Goal: Find specific page/section: Find specific page/section

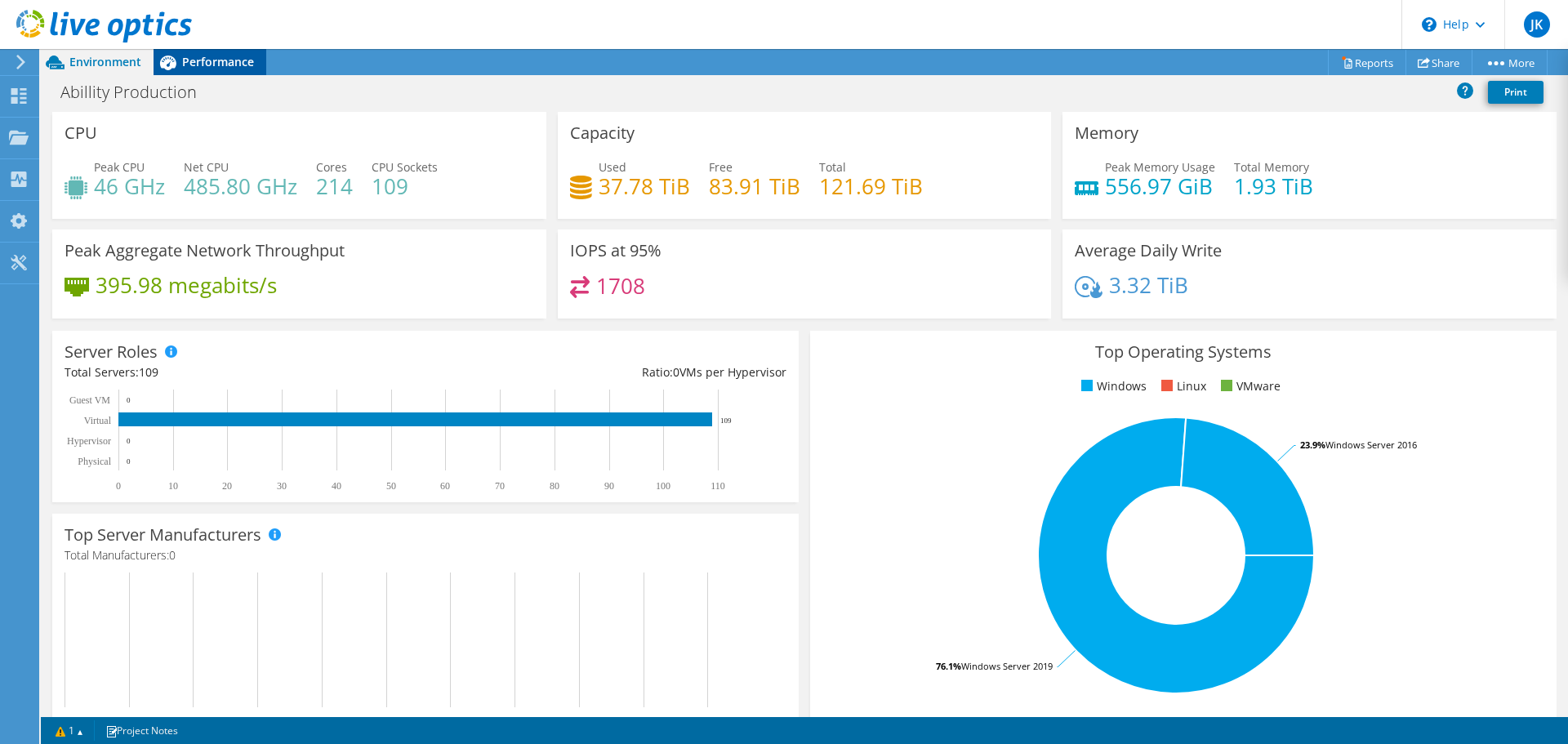
click at [189, 69] on span "Performance" at bounding box center [217, 61] width 71 height 15
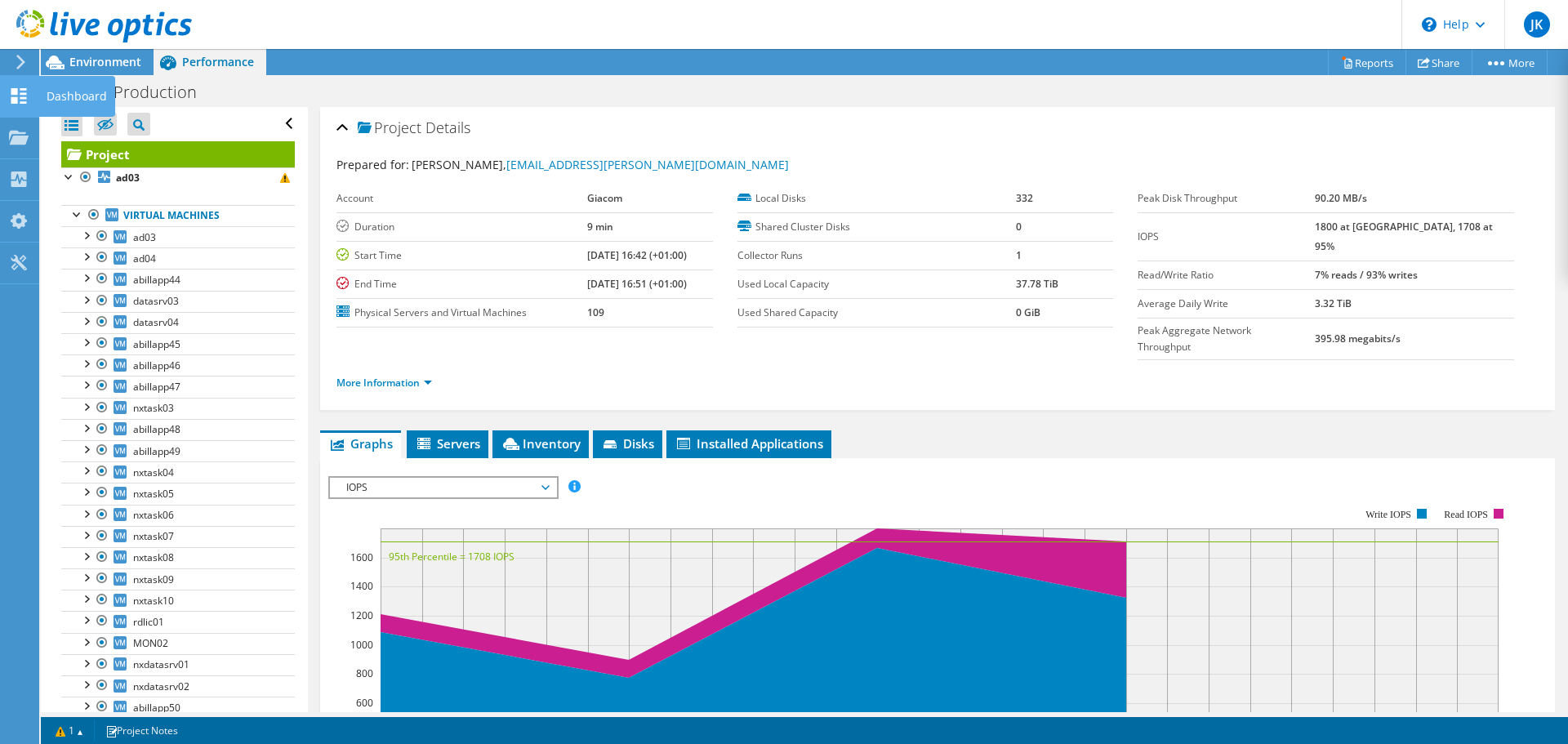
click at [97, 97] on div "Dashboard" at bounding box center [76, 96] width 77 height 41
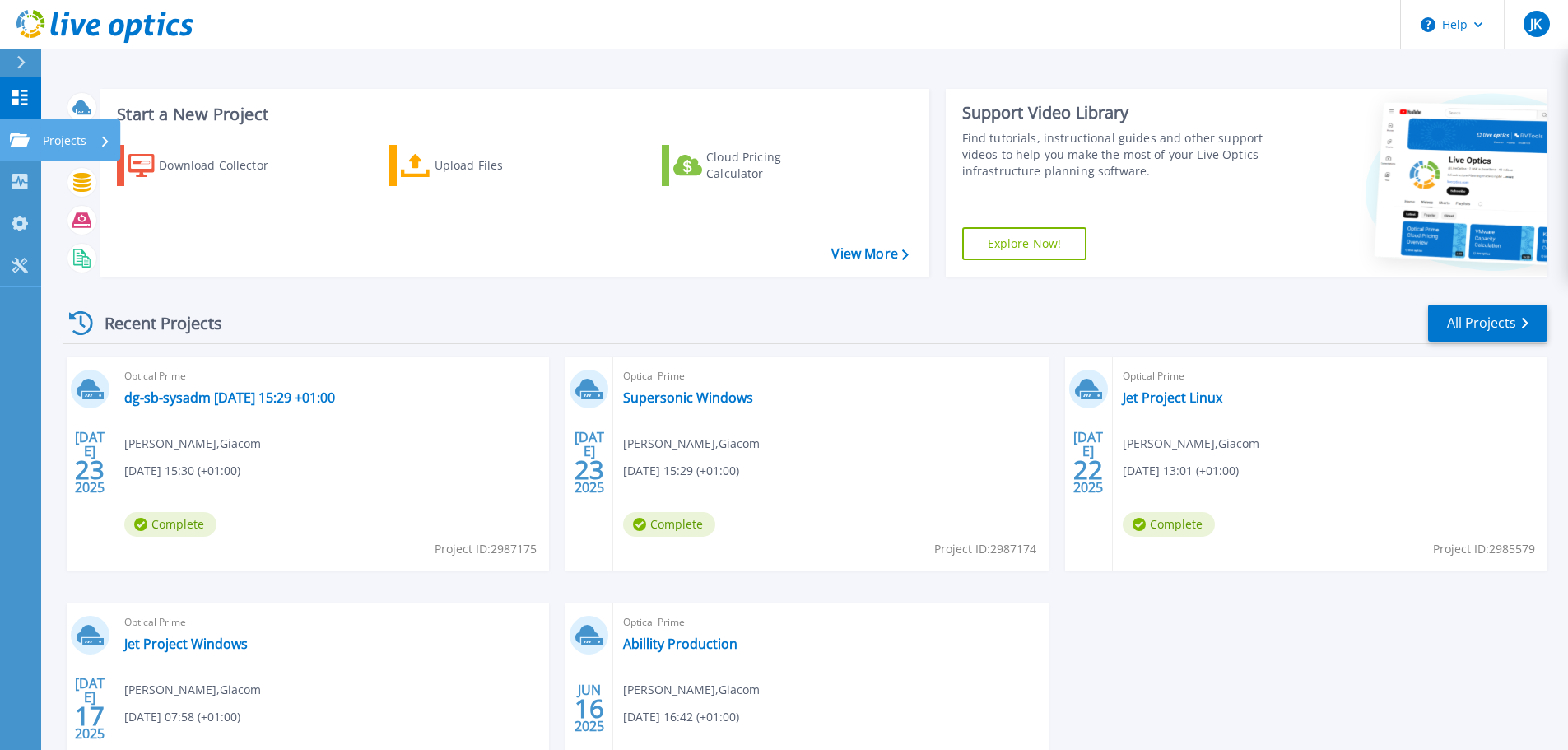
click at [72, 146] on p "Projects" at bounding box center [65, 140] width 44 height 43
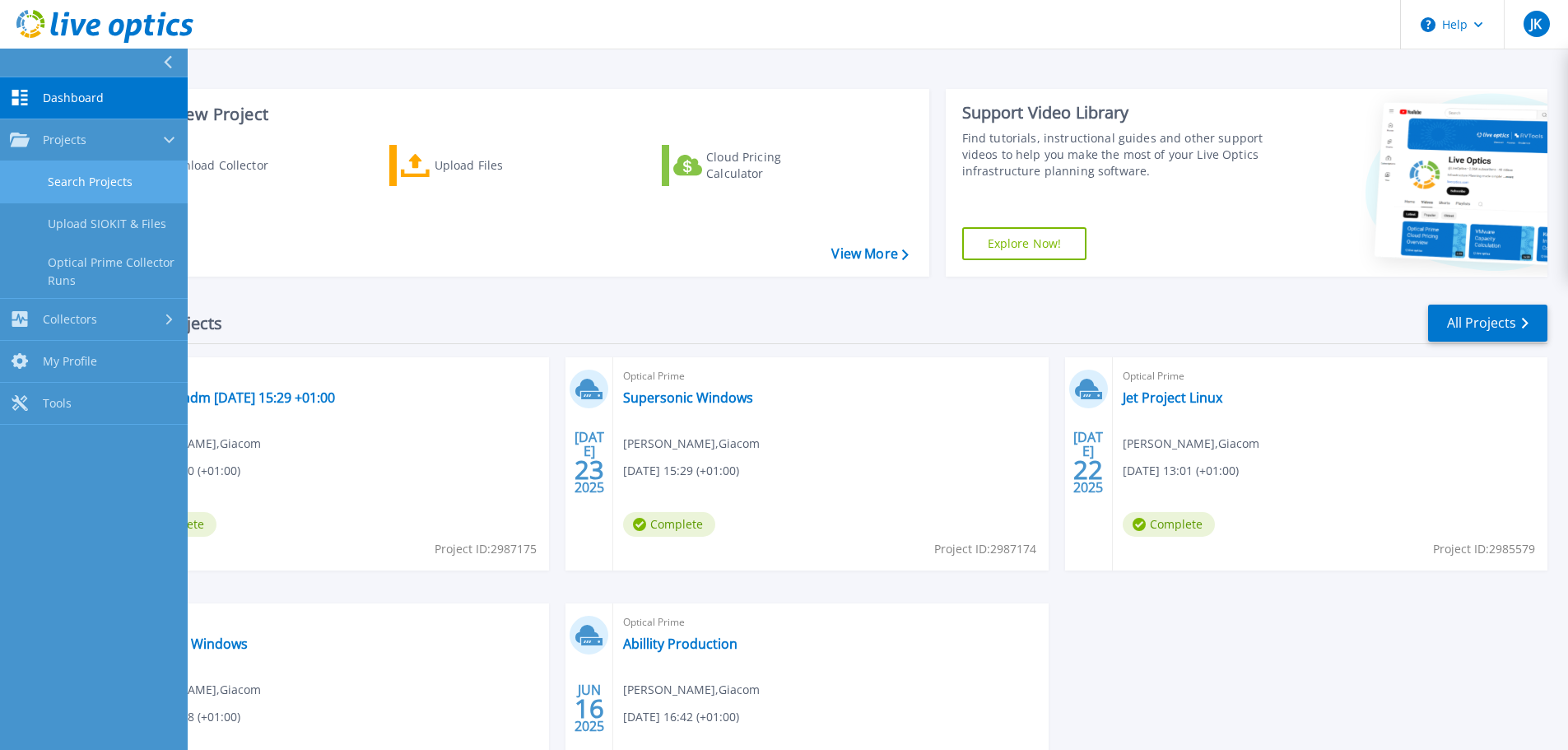
click at [118, 187] on link "Search Projects" at bounding box center [94, 182] width 188 height 42
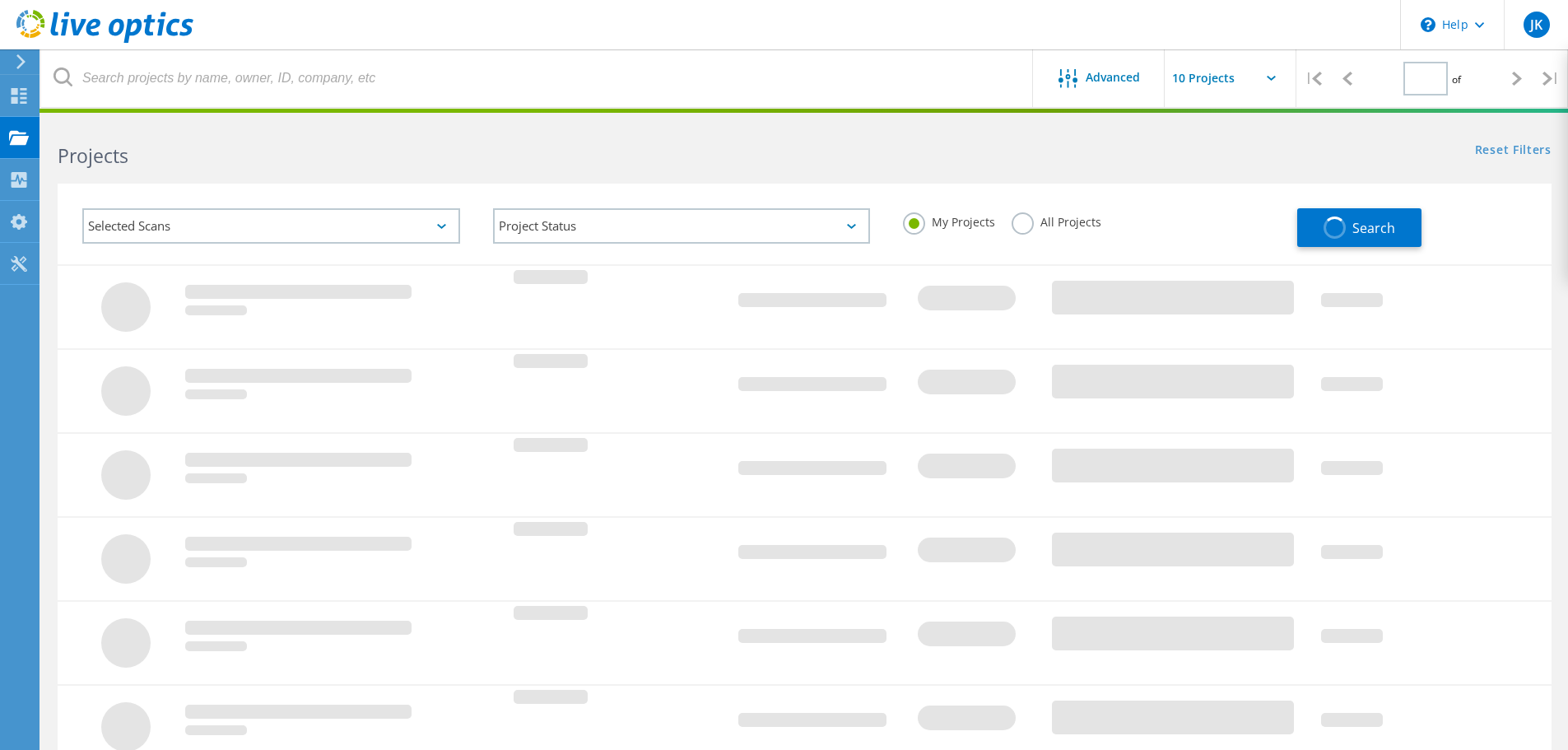
type input "1"
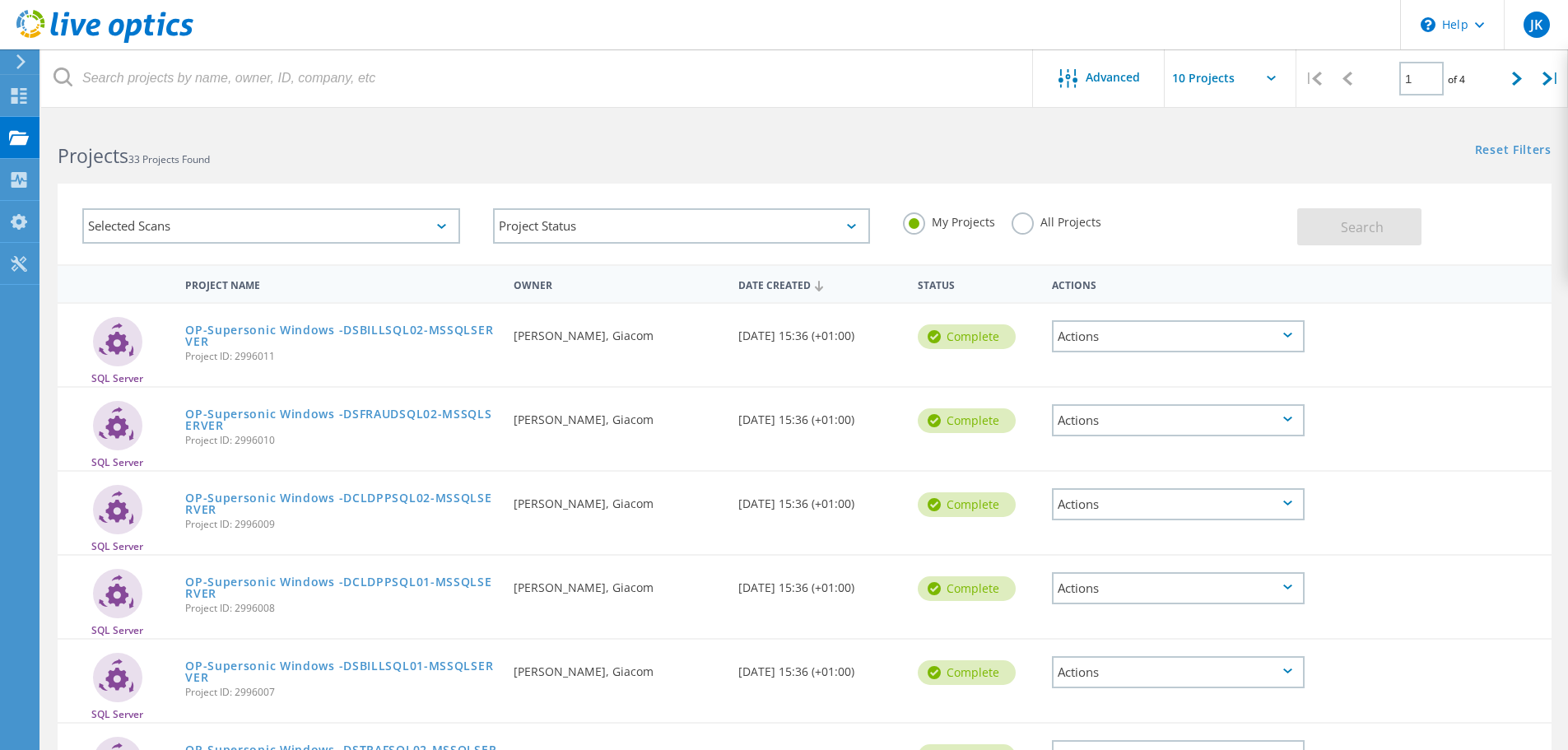
click at [366, 240] on div "Selected Scans" at bounding box center [271, 225] width 378 height 36
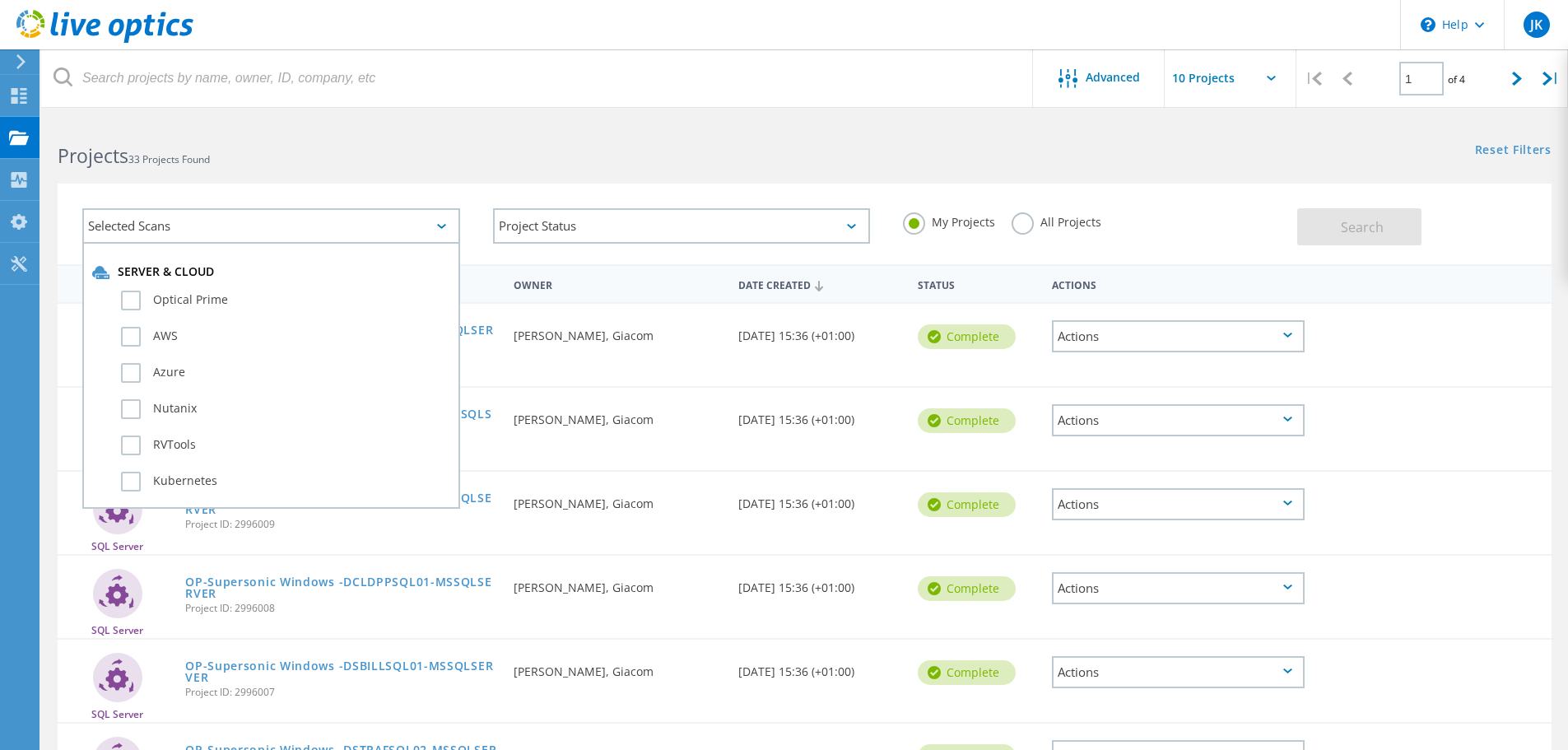
click at [1026, 227] on label "All Projects" at bounding box center [1057, 220] width 89 height 15
click at [0, 0] on input "All Projects" at bounding box center [0, 0] width 0 height 0
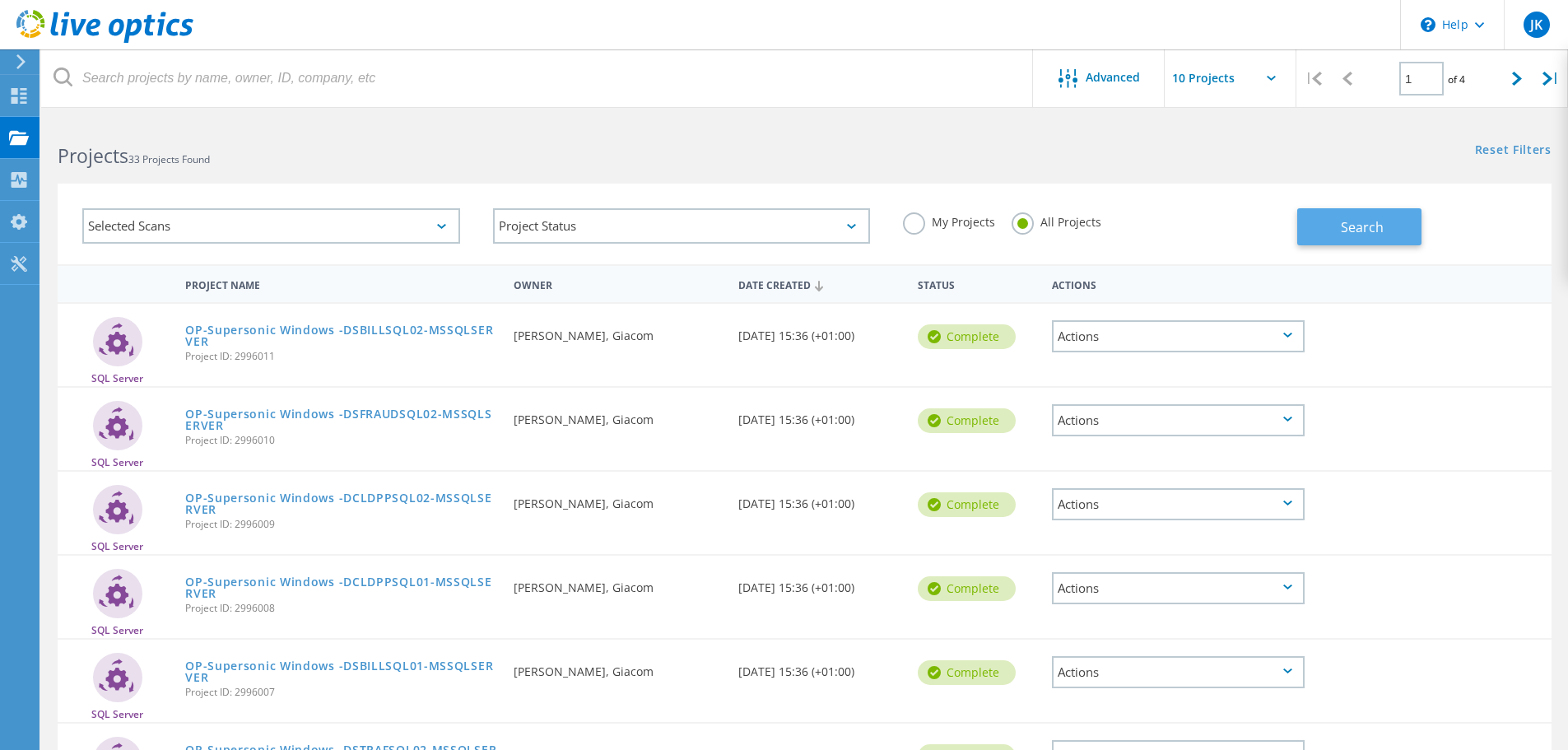
click at [1336, 238] on button "Search" at bounding box center [1359, 226] width 124 height 37
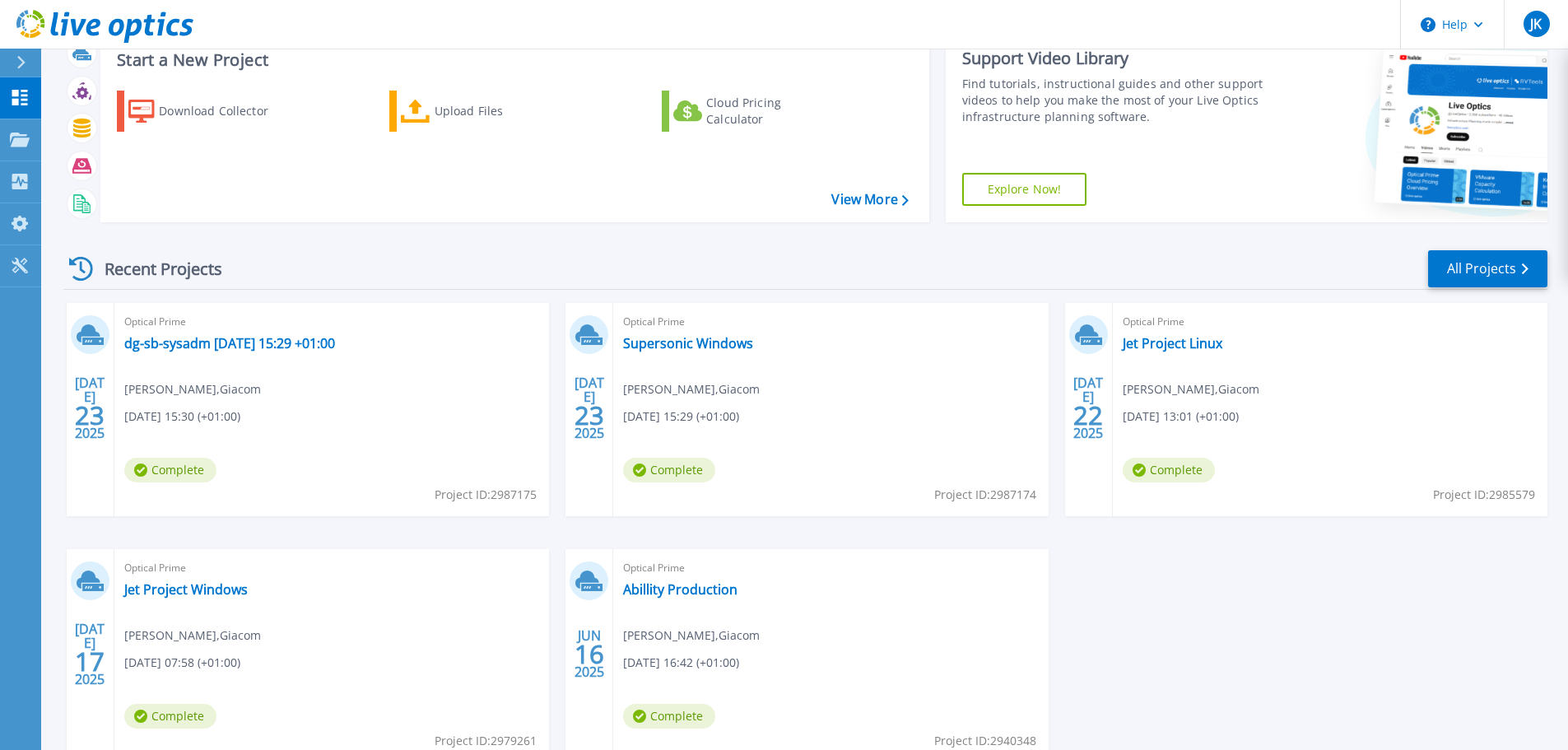
scroll to position [162, 0]
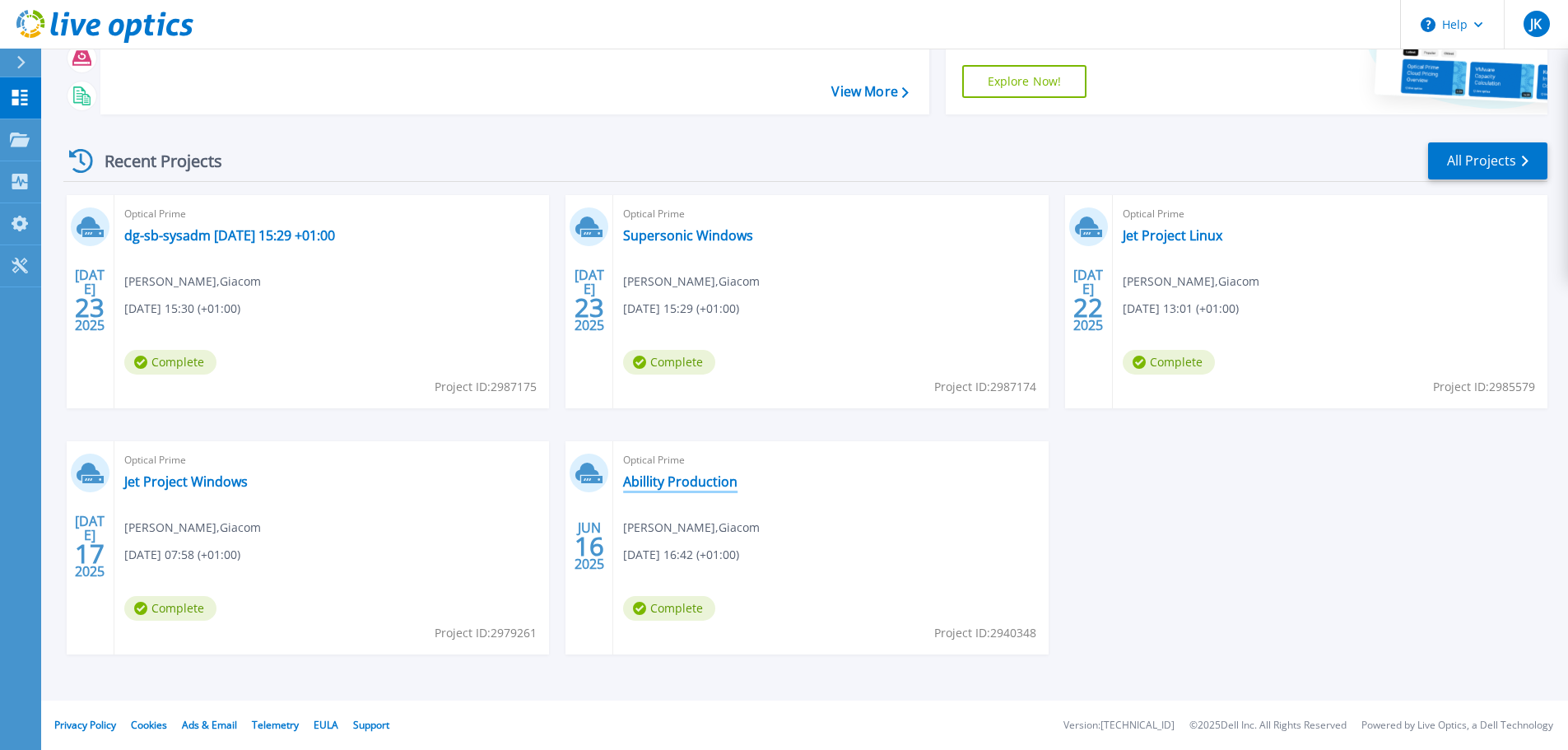
click at [685, 482] on link "Abillity Production" at bounding box center [681, 481] width 115 height 16
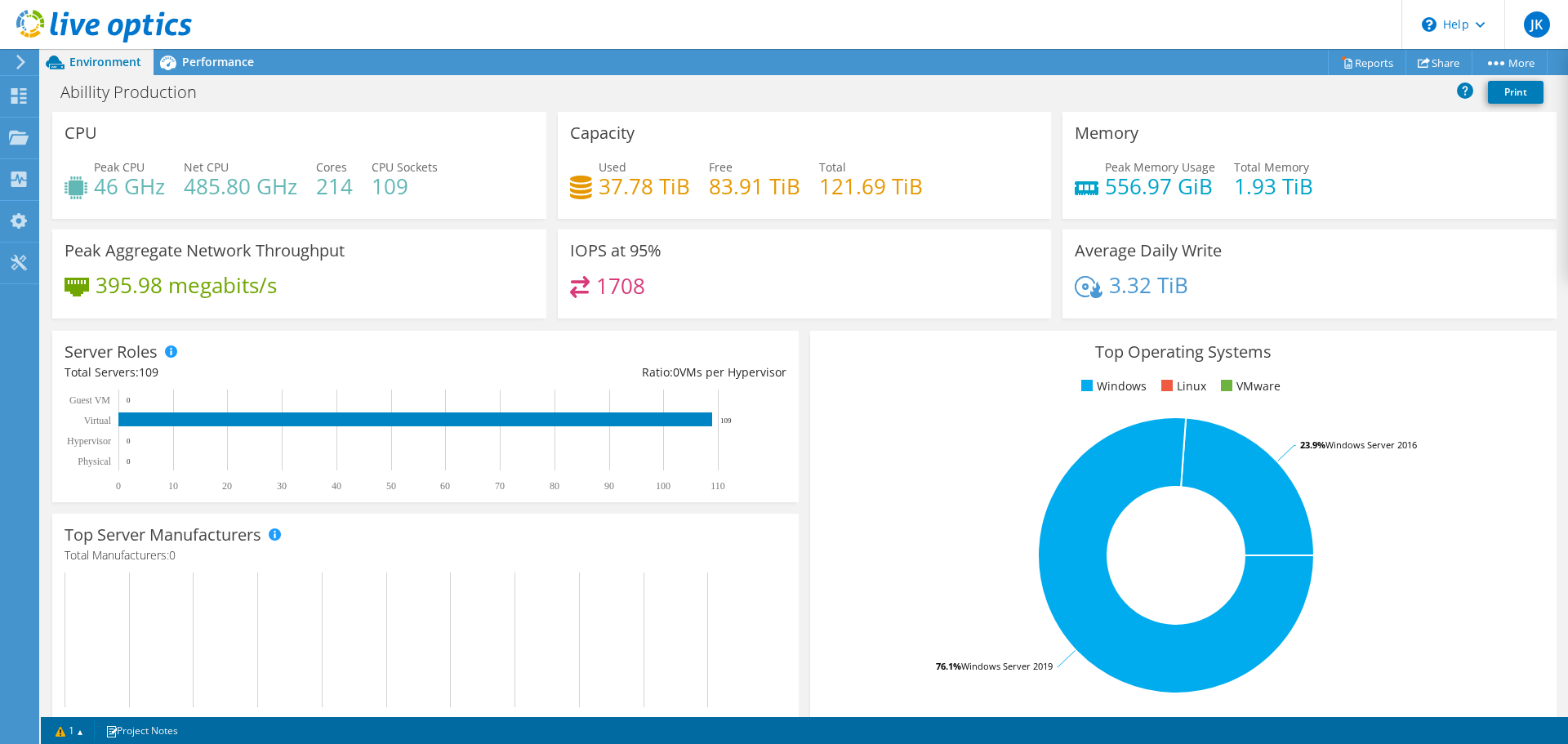
click at [669, 333] on div "Server Roles Physical Servers represent bare metal servers that were targets of…" at bounding box center [425, 416] width 758 height 183
